Goal: Information Seeking & Learning: Learn about a topic

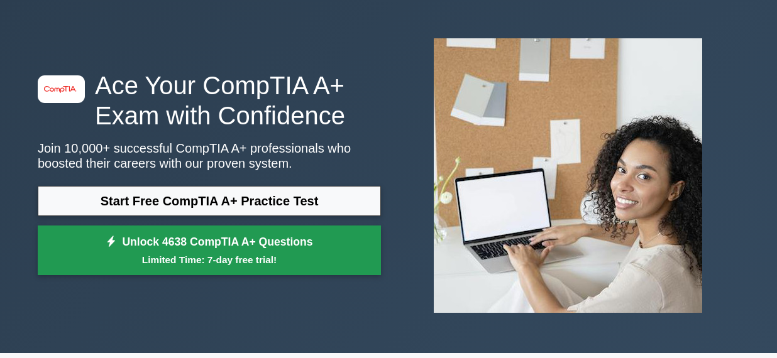
scroll to position [63, 0]
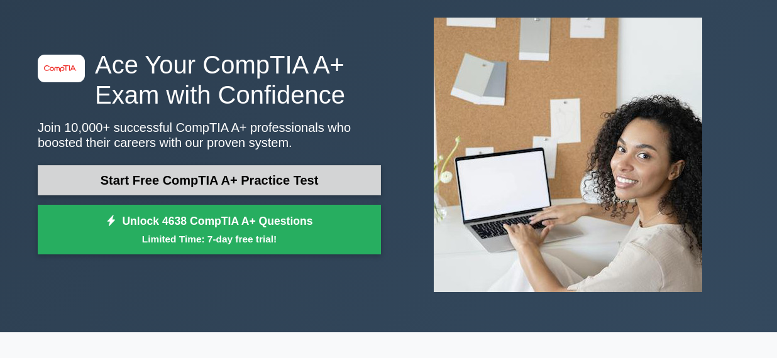
click at [328, 170] on link "Start Free CompTIA A+ Practice Test" at bounding box center [209, 180] width 343 height 30
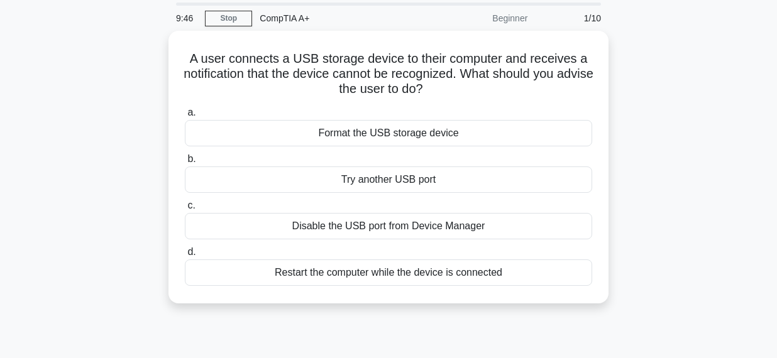
scroll to position [126, 0]
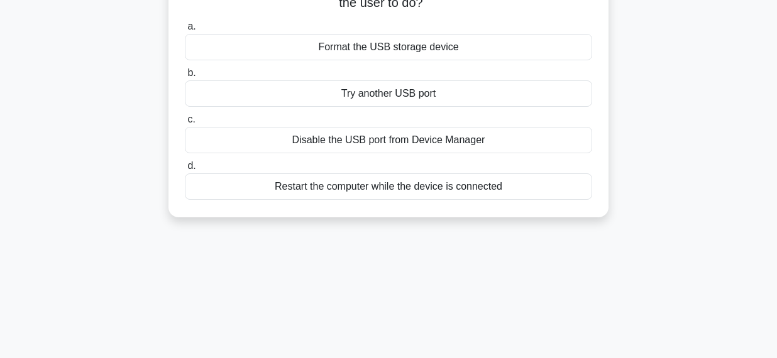
click at [366, 94] on div "Try another USB port" at bounding box center [389, 93] width 408 height 26
click at [185, 77] on input "b. Try another USB port" at bounding box center [185, 73] width 0 height 8
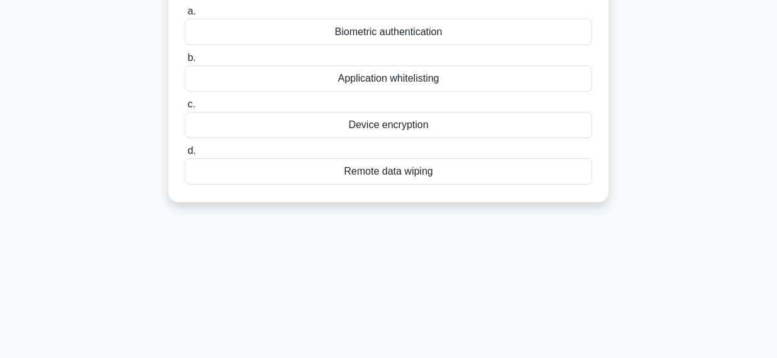
scroll to position [0, 0]
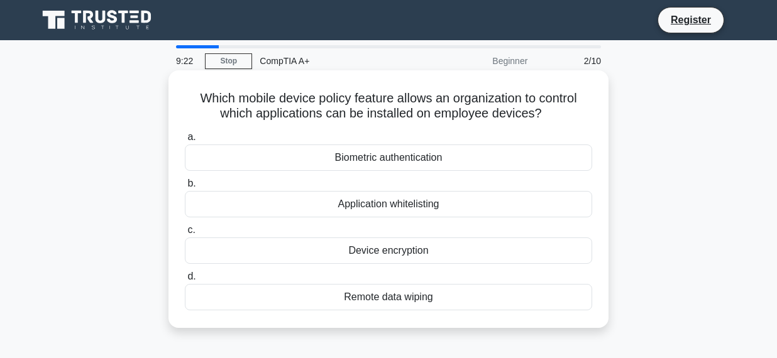
click at [533, 204] on div "Application whitelisting" at bounding box center [389, 204] width 408 height 26
click at [185, 188] on input "b. Application whitelisting" at bounding box center [185, 184] width 0 height 8
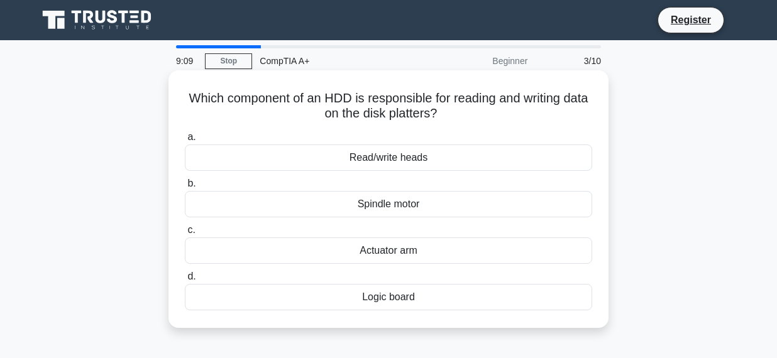
click at [515, 250] on div "Actuator arm" at bounding box center [389, 251] width 408 height 26
click at [185, 235] on input "c. Actuator arm" at bounding box center [185, 230] width 0 height 8
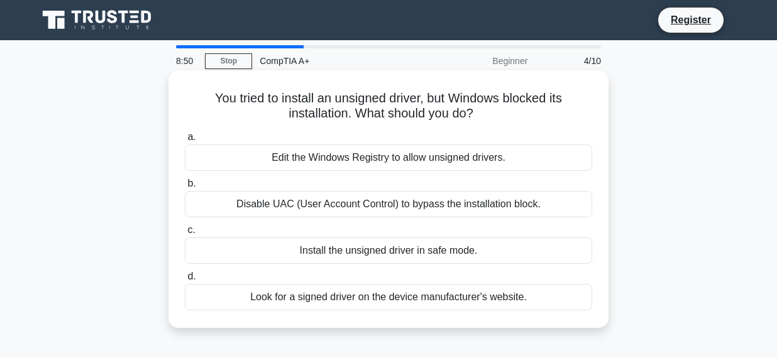
click at [526, 298] on div "Look for a signed driver on the device manufacturer's website." at bounding box center [389, 297] width 408 height 26
click at [185, 281] on input "d. Look for a signed driver on the device manufacturer's website." at bounding box center [185, 277] width 0 height 8
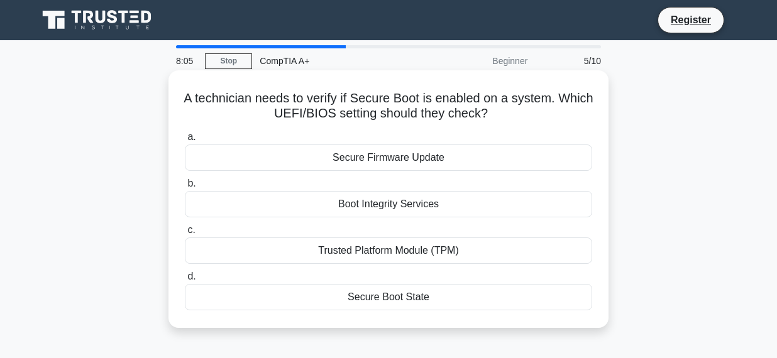
click at [450, 210] on div "Boot Integrity Services" at bounding box center [389, 204] width 408 height 26
click at [185, 188] on input "b. Boot Integrity Services" at bounding box center [185, 184] width 0 height 8
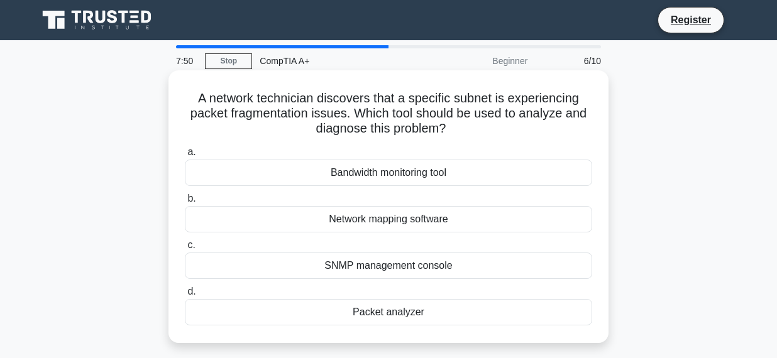
click at [422, 316] on div "Packet analyzer" at bounding box center [389, 312] width 408 height 26
click at [185, 296] on input "d. Packet analyzer" at bounding box center [185, 292] width 0 height 8
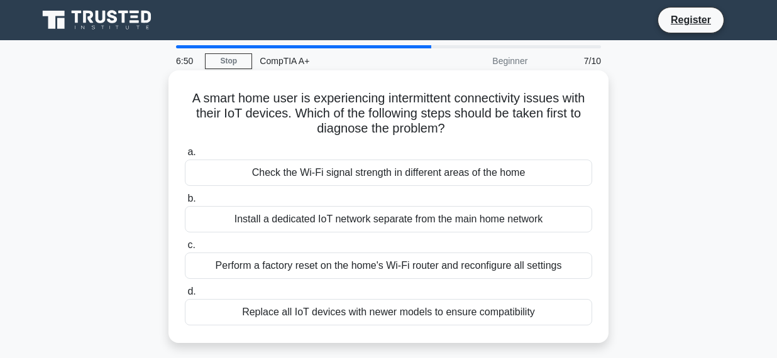
click at [527, 173] on div "Check the Wi-Fi signal strength in different areas of the home" at bounding box center [389, 173] width 408 height 26
click at [185, 157] on input "a. Check the Wi-Fi signal strength in different areas of the home" at bounding box center [185, 152] width 0 height 8
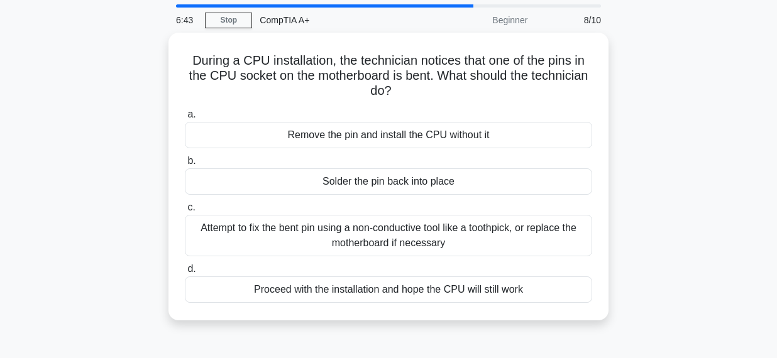
scroll to position [63, 0]
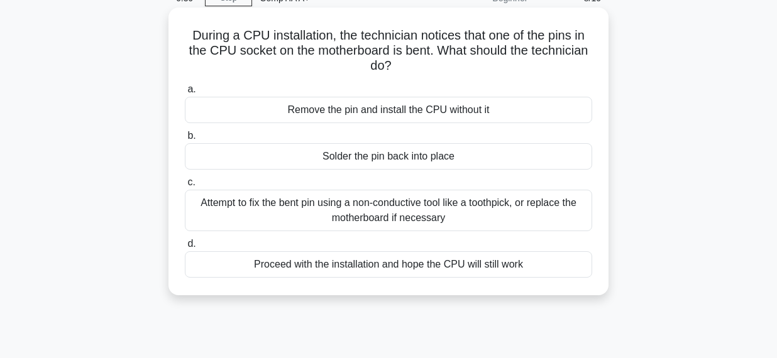
click at [538, 218] on div "Attempt to fix the bent pin using a non-conductive tool like a toothpick, or re…" at bounding box center [389, 211] width 408 height 42
click at [185, 187] on input "c. Attempt to fix the bent pin using a non-conductive tool like a toothpick, or…" at bounding box center [185, 183] width 0 height 8
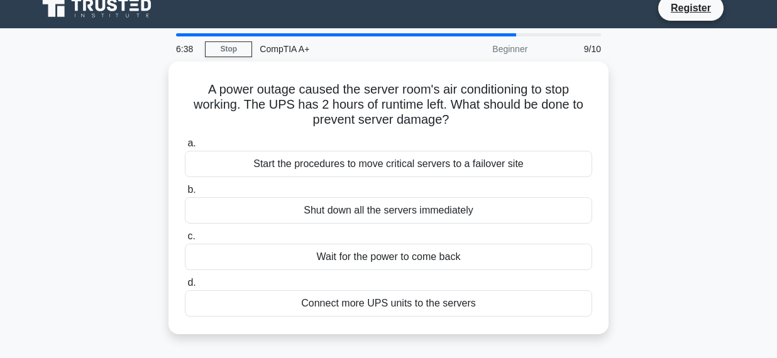
scroll to position [0, 0]
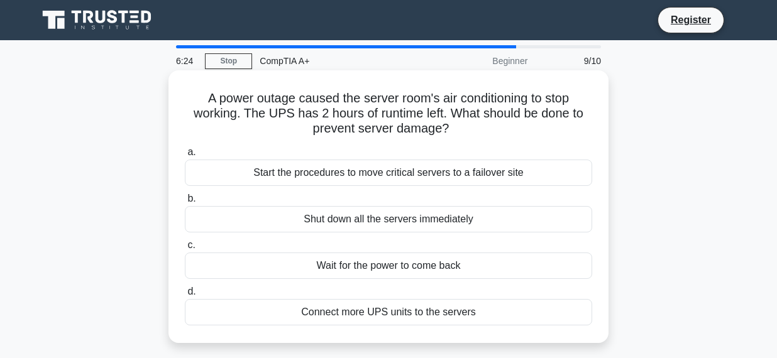
click at [564, 169] on div "Start the procedures to move critical servers to a failover site" at bounding box center [389, 173] width 408 height 26
click at [185, 157] on input "a. Start the procedures to move critical servers to a failover site" at bounding box center [185, 152] width 0 height 8
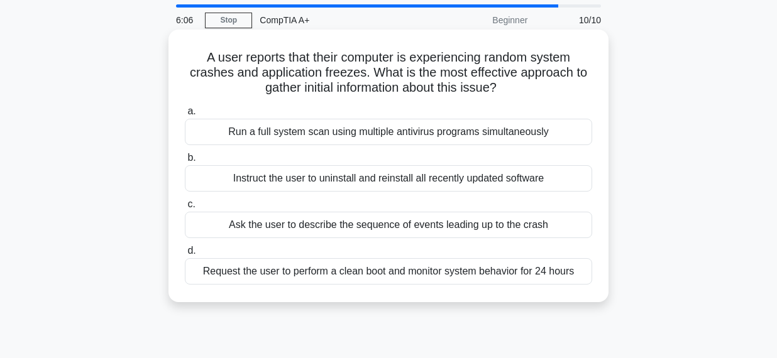
scroll to position [63, 0]
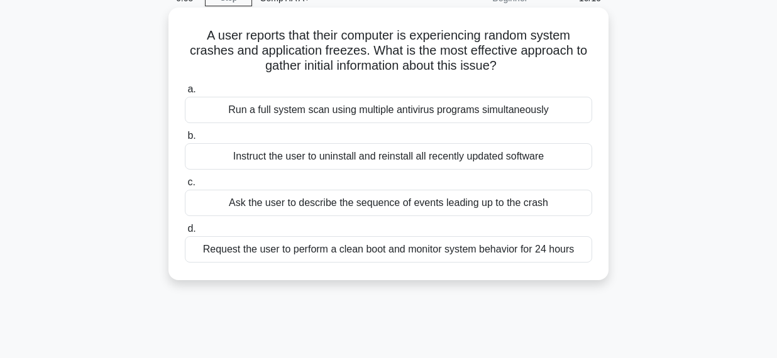
click at [530, 208] on div "Ask the user to describe the sequence of events leading up to the crash" at bounding box center [389, 203] width 408 height 26
click at [185, 187] on input "c. Ask the user to describe the sequence of events leading up to the crash" at bounding box center [185, 183] width 0 height 8
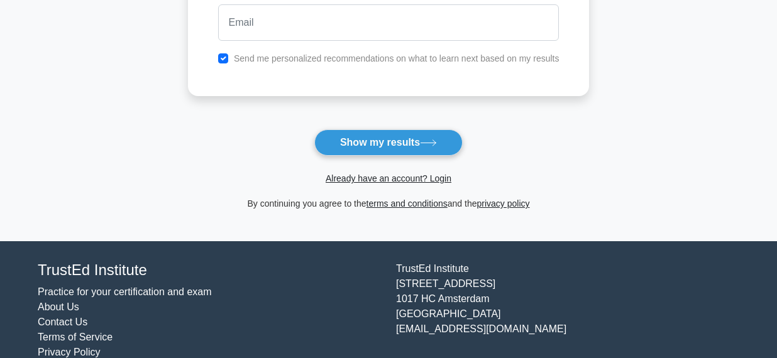
scroll to position [189, 0]
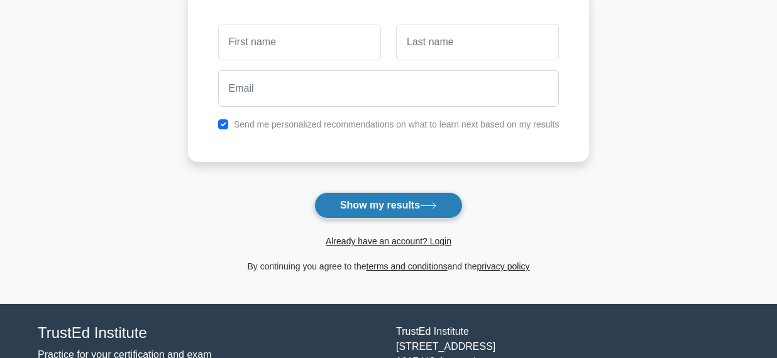
click at [457, 206] on button "Show my results" at bounding box center [388, 205] width 148 height 26
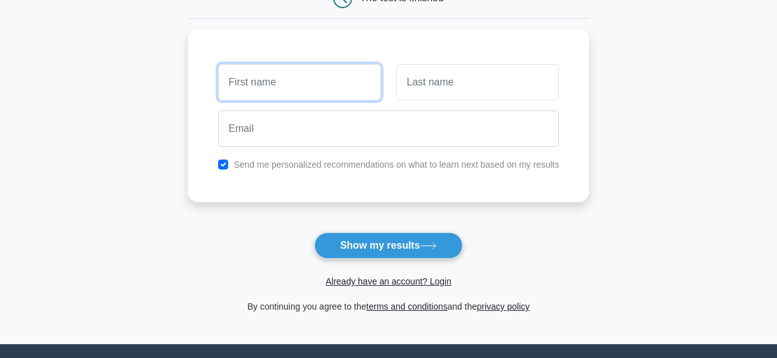
scroll to position [126, 0]
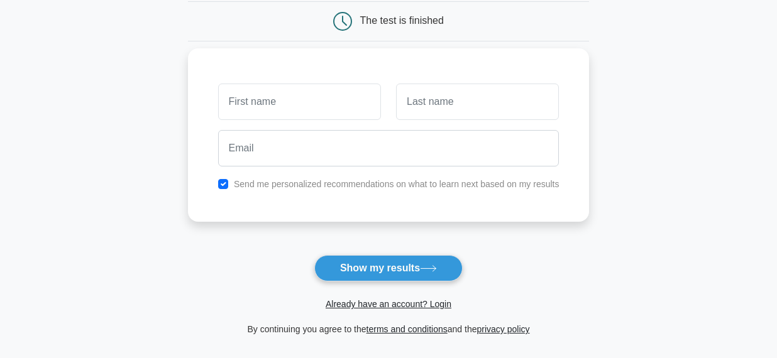
click at [404, 185] on label "Send me personalized recommendations on what to learn next based on my results" at bounding box center [397, 184] width 326 height 10
click at [405, 185] on label "Send me personalized recommendations on what to learn next based on my results" at bounding box center [397, 184] width 326 height 10
click at [230, 186] on div "Send me personalized recommendations on what to learn next based on my results" at bounding box center [389, 184] width 357 height 15
click at [218, 186] on div "Send me personalized recommendations on what to learn next based on my results" at bounding box center [389, 184] width 357 height 15
click at [223, 186] on input "checkbox" at bounding box center [223, 184] width 10 height 10
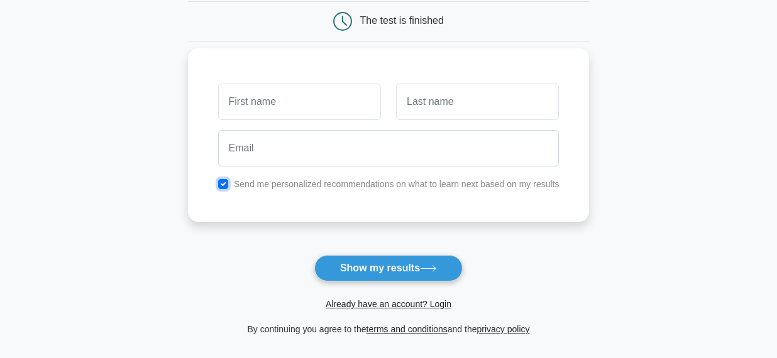
checkbox input "false"
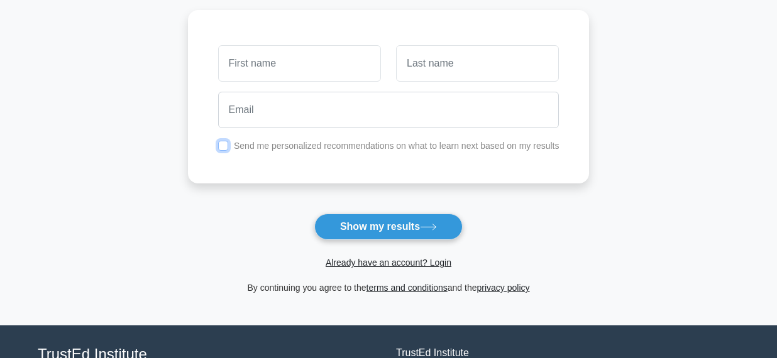
scroll to position [189, 0]
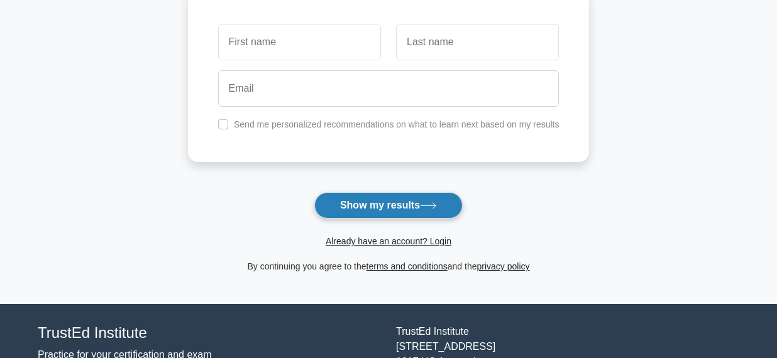
click at [353, 197] on button "Show my results" at bounding box center [388, 205] width 148 height 26
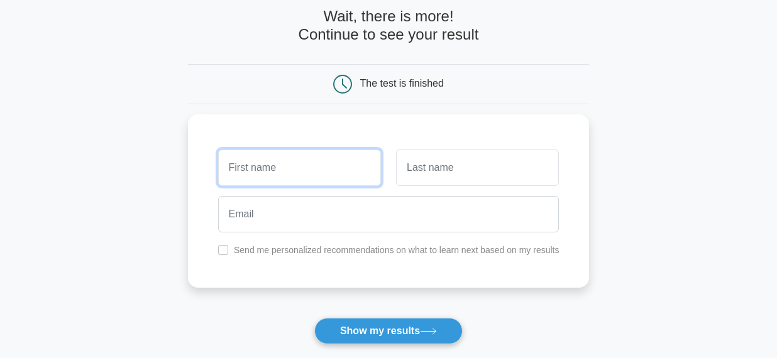
scroll to position [0, 0]
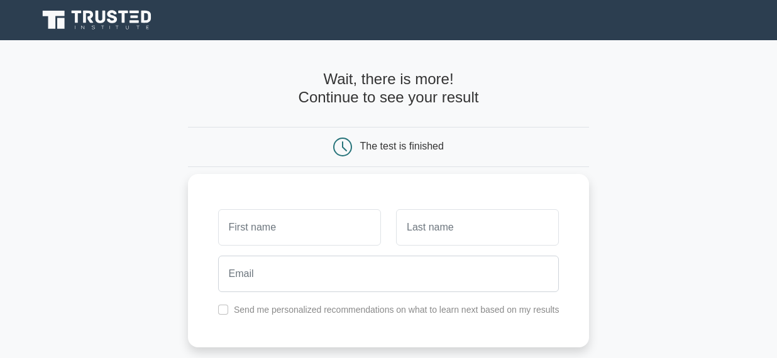
click at [297, 208] on div at bounding box center [300, 227] width 178 height 47
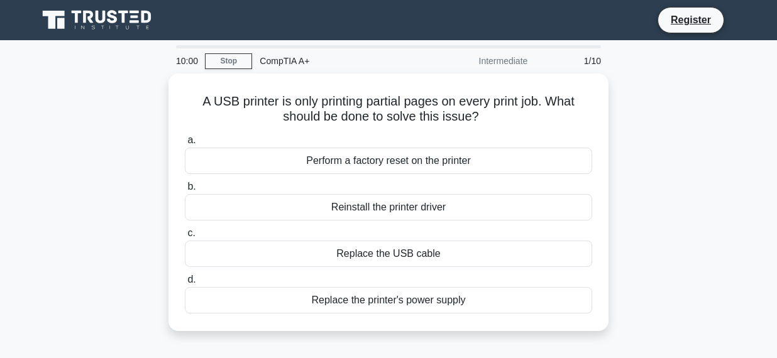
scroll to position [63, 0]
